Goal: Contribute content: Contribute content

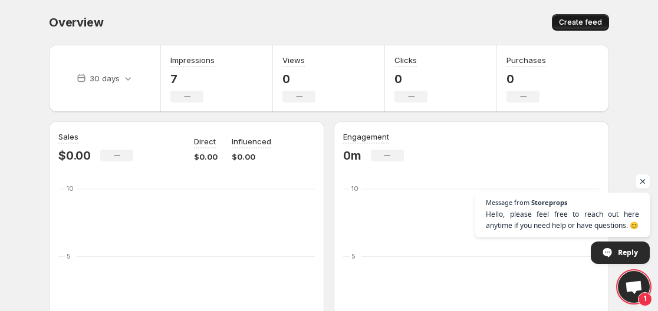
click at [594, 27] on span "Create feed" at bounding box center [580, 22] width 43 height 9
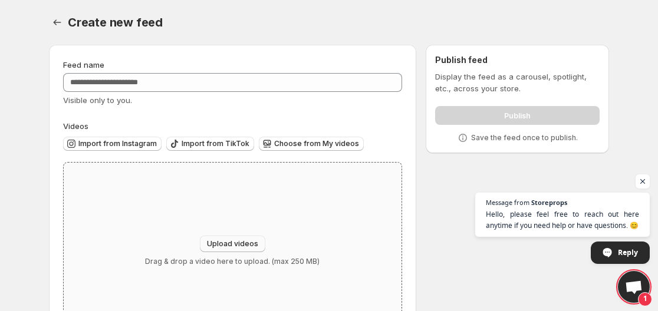
click at [211, 240] on span "Upload videos" at bounding box center [232, 243] width 51 height 9
type input "**********"
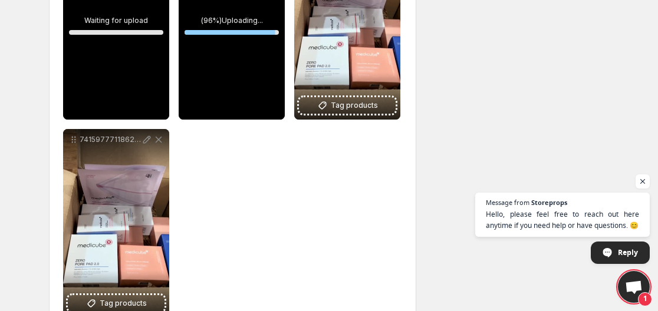
scroll to position [484, 0]
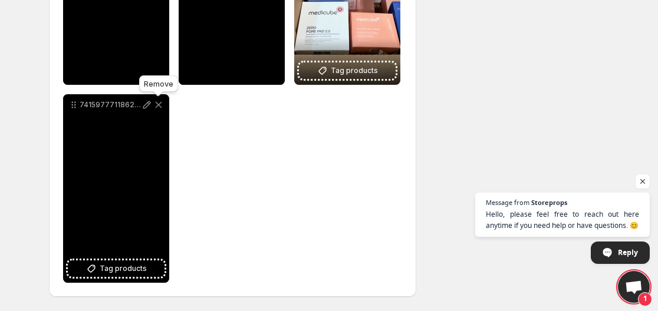
click at [159, 106] on icon at bounding box center [159, 105] width 6 height 6
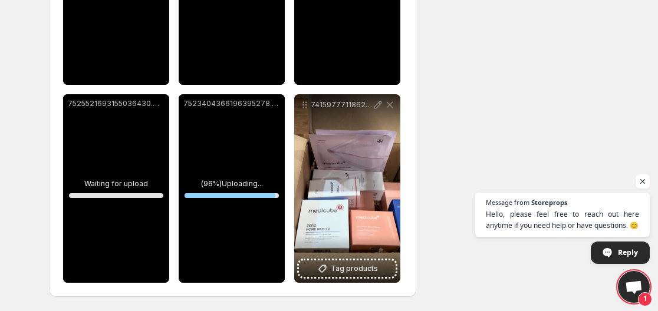
scroll to position [286, 0]
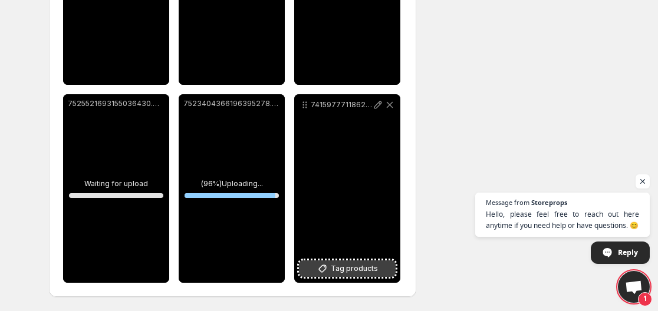
click at [365, 264] on span "Tag products" at bounding box center [354, 269] width 47 height 12
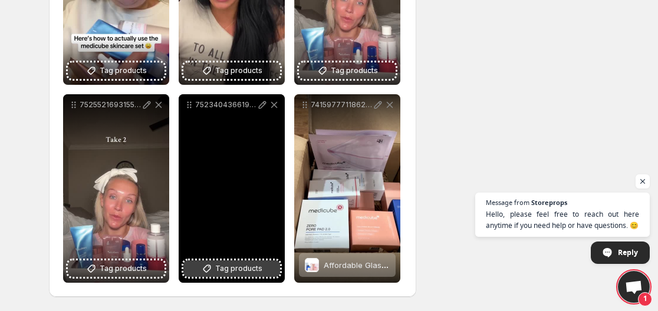
click at [255, 262] on button "Tag products" at bounding box center [231, 269] width 97 height 17
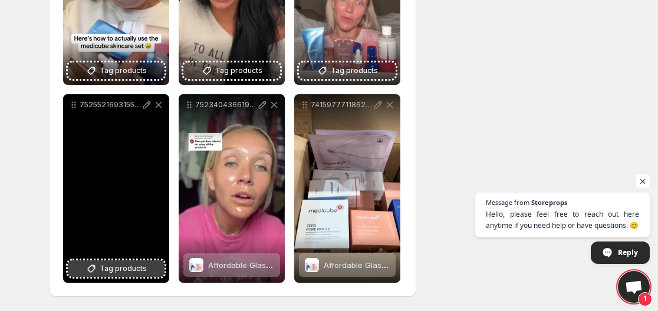
click at [114, 268] on span "Tag products" at bounding box center [123, 269] width 47 height 12
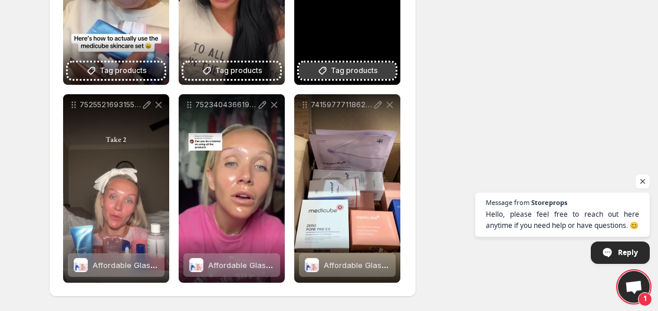
click at [343, 75] on span "Tag products" at bounding box center [354, 71] width 47 height 12
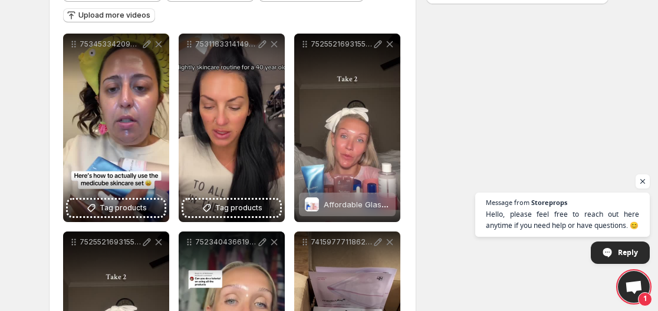
scroll to position [147, 0]
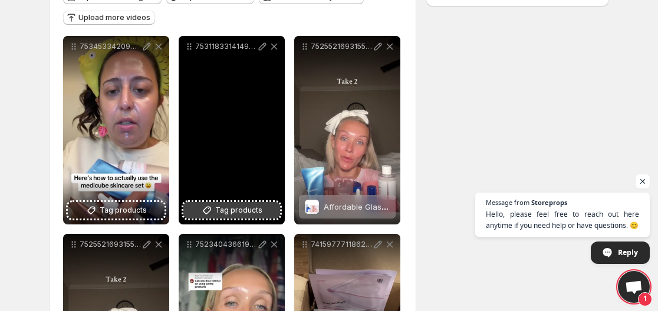
click at [228, 215] on span "Tag products" at bounding box center [238, 211] width 47 height 12
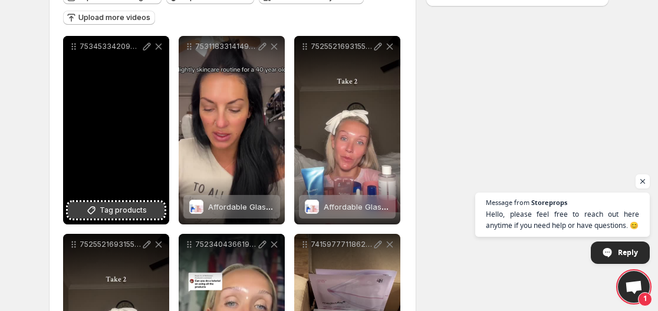
click at [112, 213] on span "Tag products" at bounding box center [123, 211] width 47 height 12
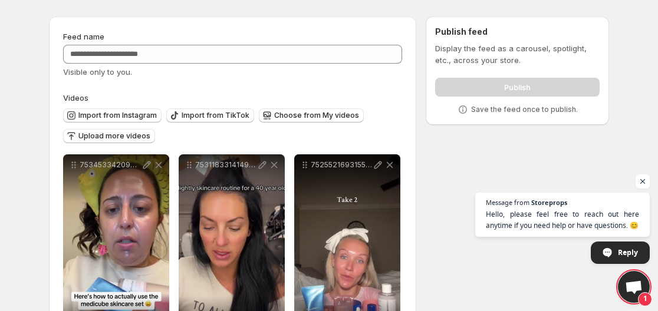
scroll to position [12, 0]
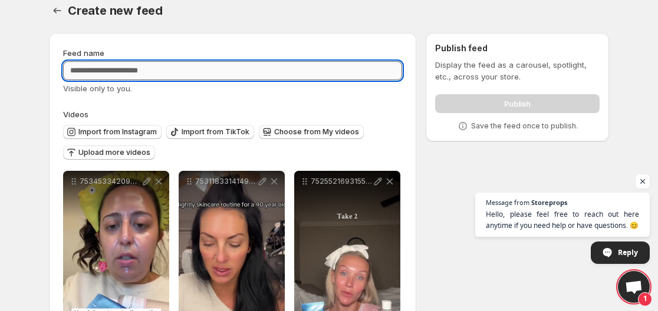
click at [298, 72] on input "Feed name" at bounding box center [232, 70] width 339 height 19
type input "**********"
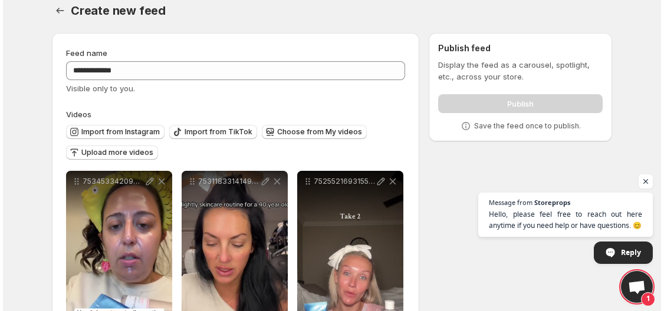
scroll to position [0, 0]
